Goal: Book appointment/travel/reservation

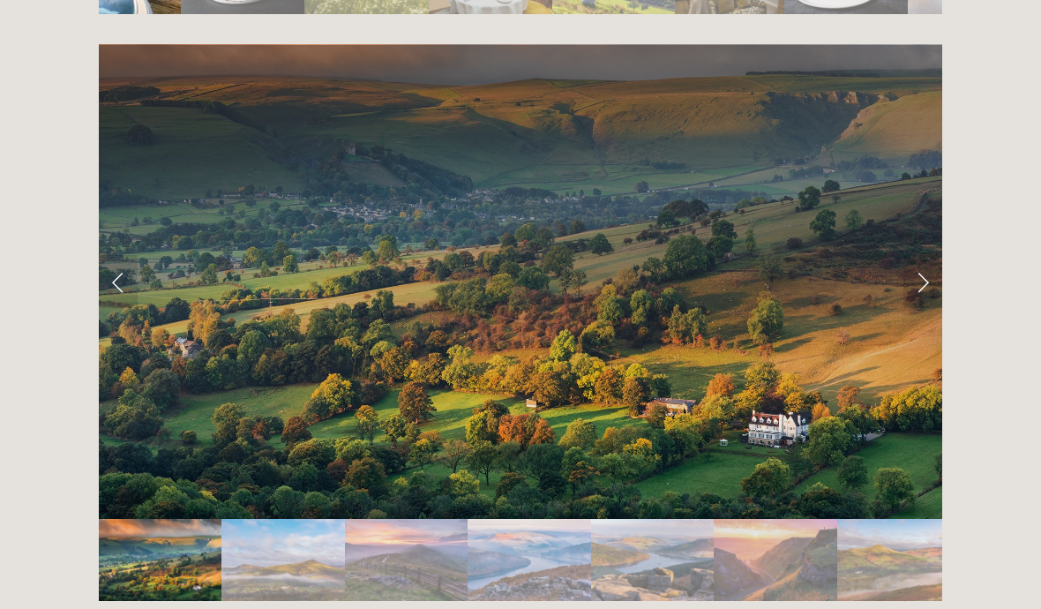
scroll to position [3519, 0]
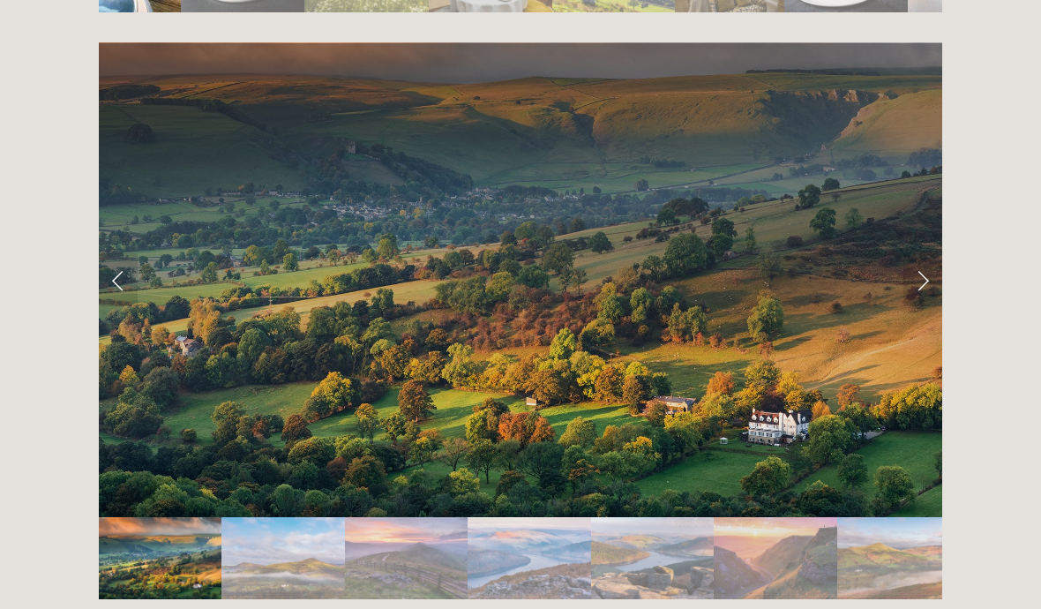
click at [917, 253] on link "Next Slide" at bounding box center [922, 279] width 39 height 53
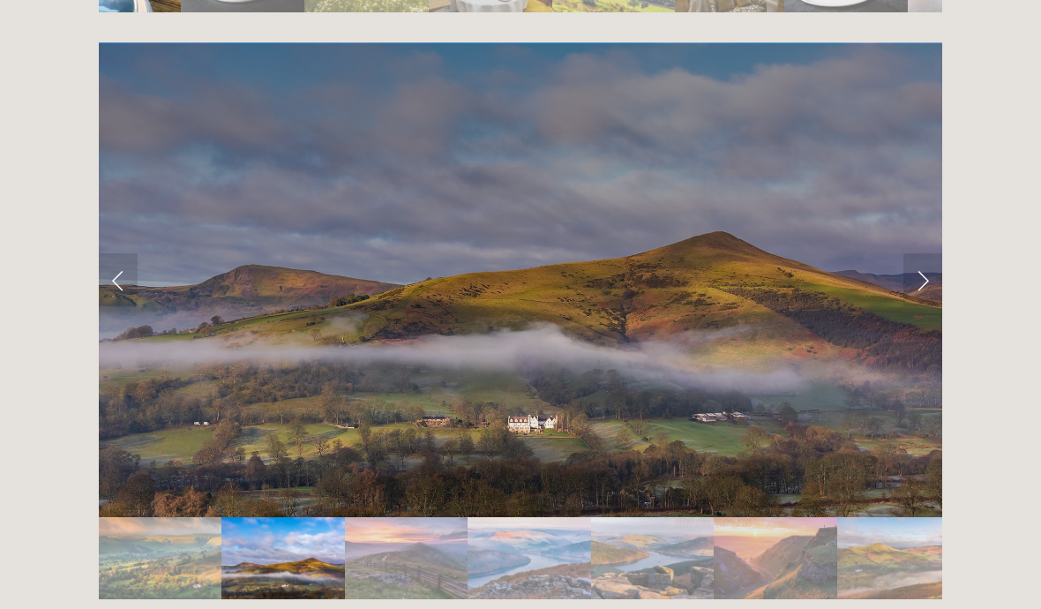
click at [921, 253] on link "Next Slide" at bounding box center [922, 279] width 39 height 53
click at [919, 253] on link "Next Slide" at bounding box center [922, 279] width 39 height 53
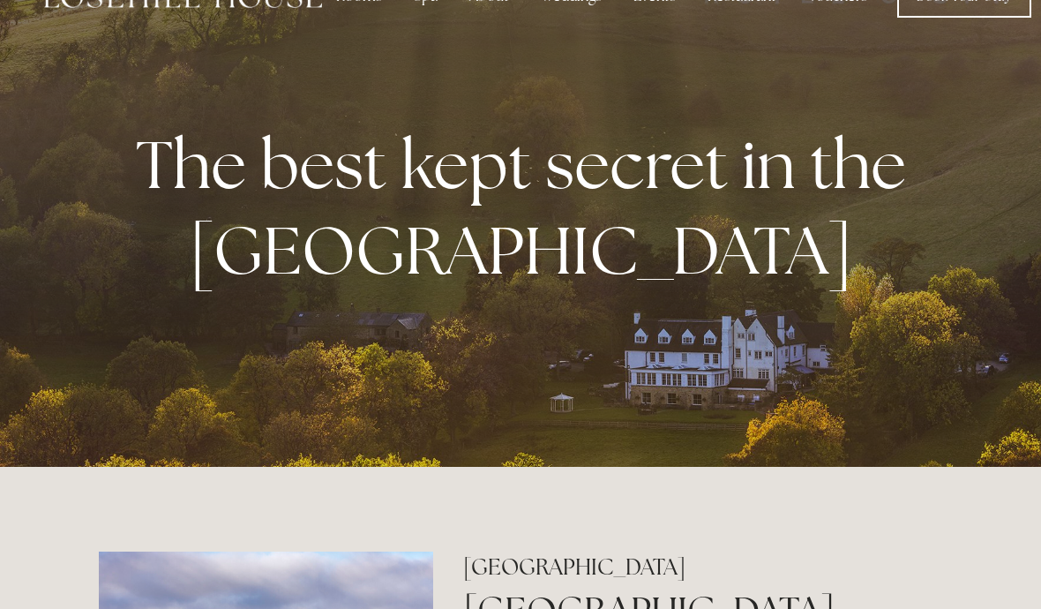
scroll to position [0, 0]
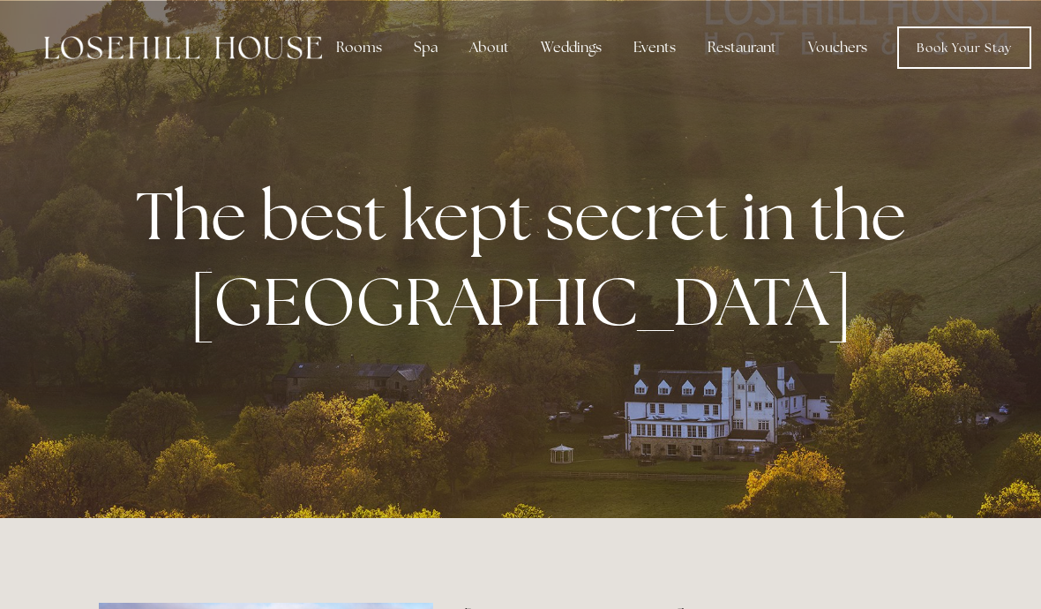
click at [428, 49] on div "Spa" at bounding box center [426, 47] width 52 height 35
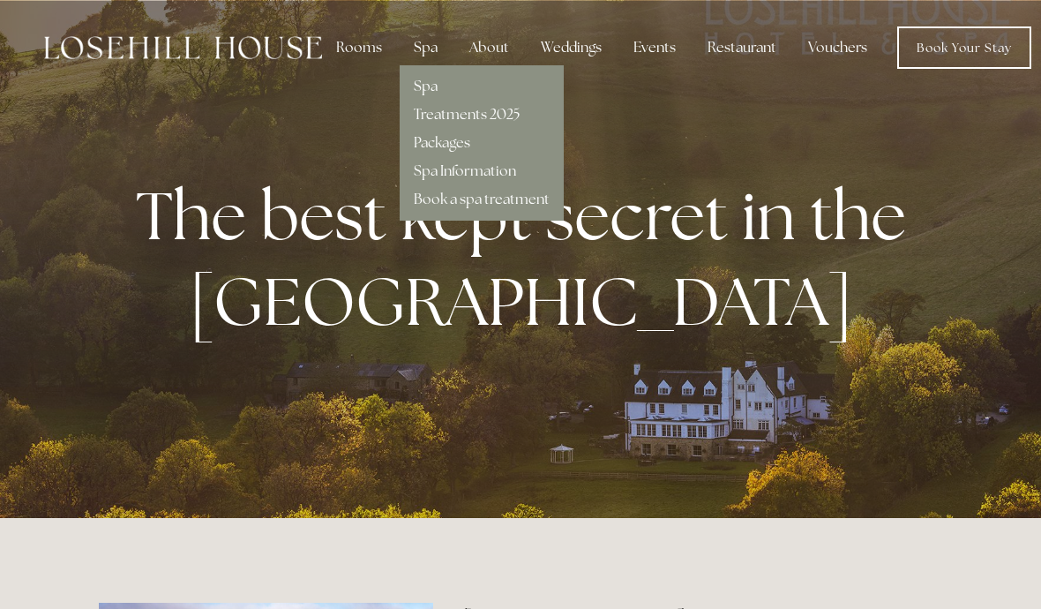
click at [491, 172] on link "Spa Information" at bounding box center [465, 170] width 102 height 19
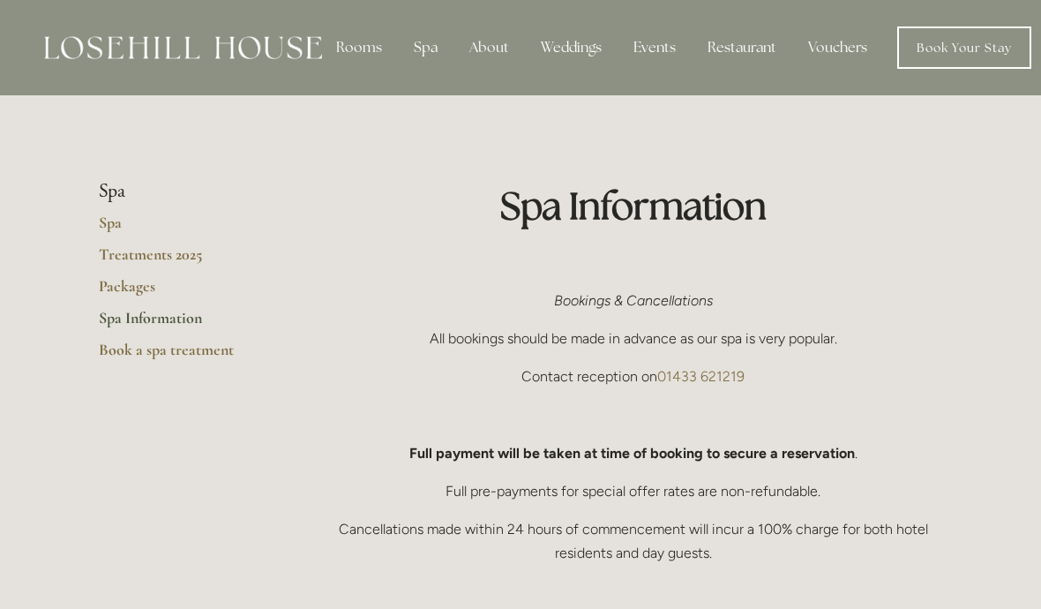
click at [954, 49] on link "Book Your Stay" at bounding box center [964, 47] width 134 height 42
